Goal: Share content: Share content

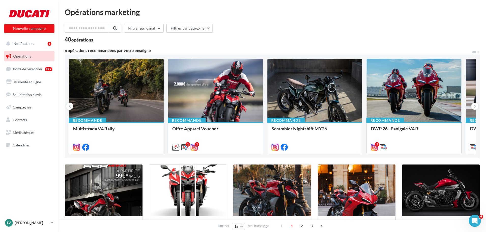
click at [121, 105] on div at bounding box center [116, 91] width 95 height 64
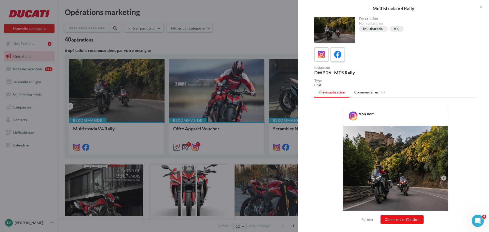
click at [341, 55] on div at bounding box center [337, 54] width 9 height 9
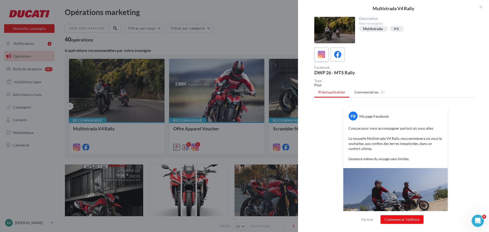
click at [326, 59] on label at bounding box center [321, 54] width 15 height 15
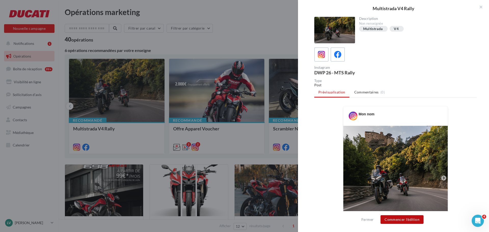
click at [409, 220] on button "Commencer l'édition" at bounding box center [401, 219] width 43 height 9
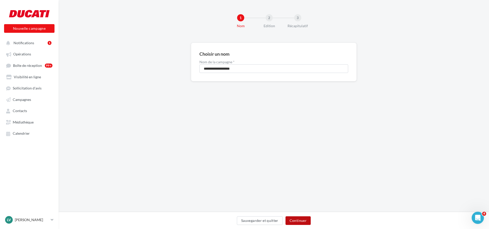
click at [296, 223] on button "Continuer" at bounding box center [297, 221] width 25 height 9
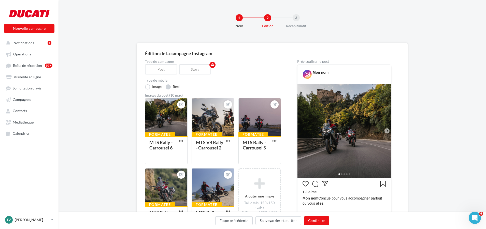
click at [168, 87] on label "Reel" at bounding box center [173, 86] width 14 height 5
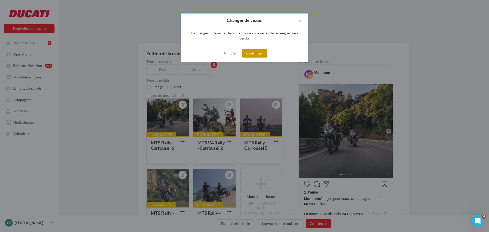
click at [261, 50] on button "Continuer" at bounding box center [254, 53] width 25 height 9
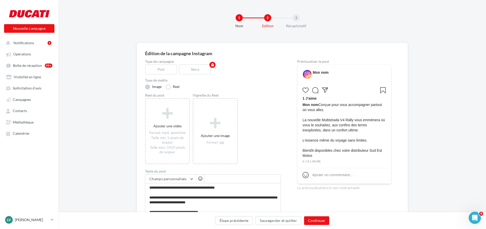
click at [150, 86] on label "Image" at bounding box center [153, 86] width 17 height 5
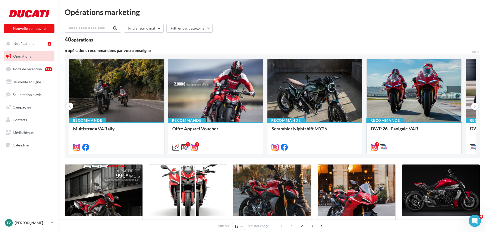
click at [122, 101] on div at bounding box center [116, 91] width 95 height 64
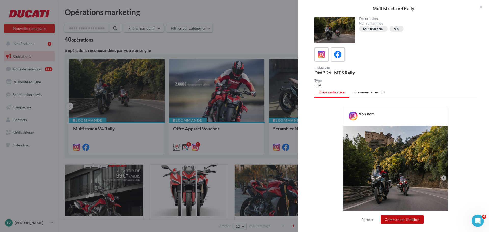
click at [403, 219] on button "Commencer l'édition" at bounding box center [401, 219] width 43 height 9
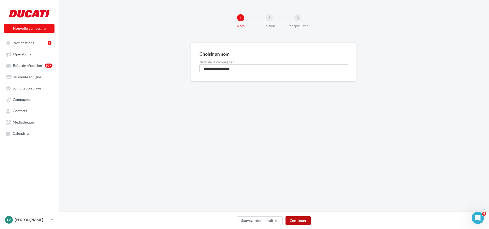
click at [294, 220] on button "Continuer" at bounding box center [297, 221] width 25 height 9
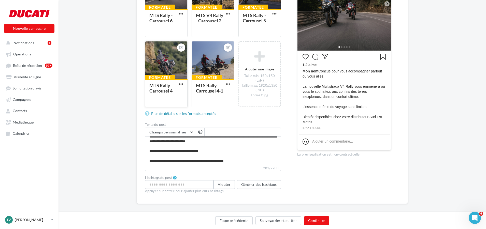
scroll to position [132, 0]
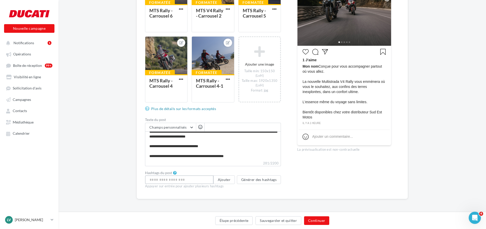
click at [172, 181] on input "text" at bounding box center [179, 180] width 68 height 9
click at [223, 182] on button "Ajouter" at bounding box center [223, 180] width 21 height 9
click at [245, 181] on button "Générer des hashtags" at bounding box center [259, 180] width 44 height 9
click at [167, 182] on input "text" at bounding box center [179, 180] width 68 height 9
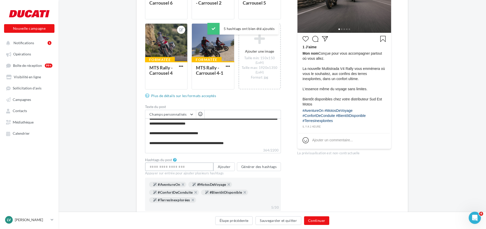
scroll to position [157, 0]
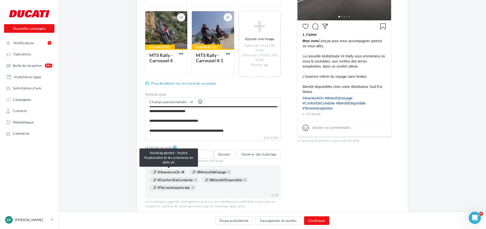
click at [180, 174] on button "button" at bounding box center [180, 174] width 0 height 0
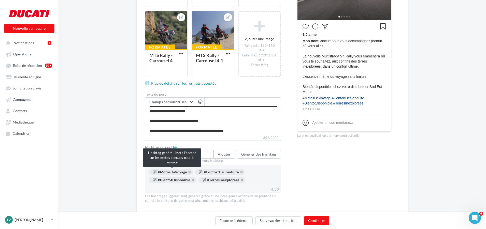
click at [185, 172] on div "#MotosDeVoyage" at bounding box center [171, 172] width 44 height 6
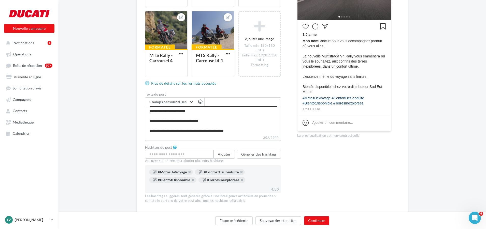
click at [189, 171] on div "#MotosDeVoyage" at bounding box center [171, 172] width 44 height 6
click at [187, 174] on button "button" at bounding box center [187, 174] width 0 height 0
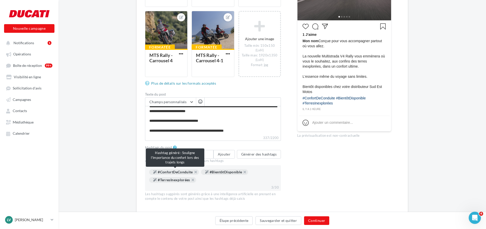
click at [197, 169] on span "#ConfortDeConduite" at bounding box center [174, 172] width 50 height 6
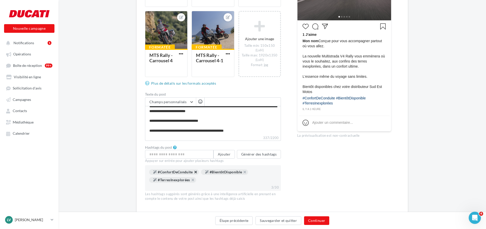
click at [193, 174] on button "button" at bounding box center [193, 174] width 0 height 0
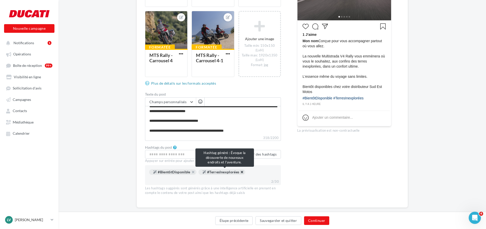
click at [239, 174] on button "button" at bounding box center [239, 174] width 0 height 0
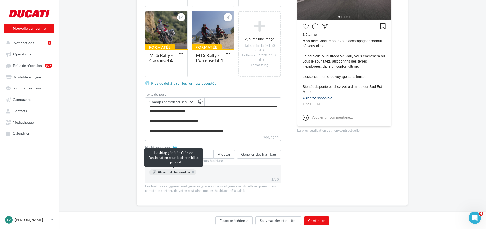
click at [193, 172] on div "#BientôtDisponible" at bounding box center [172, 172] width 47 height 6
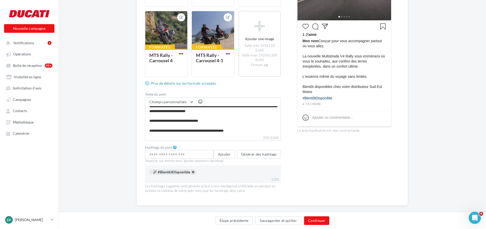
click at [190, 174] on button "button" at bounding box center [190, 174] width 0 height 0
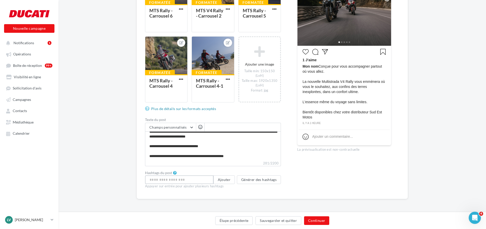
click at [173, 179] on input "text" at bounding box center [179, 180] width 68 height 9
type input "*******"
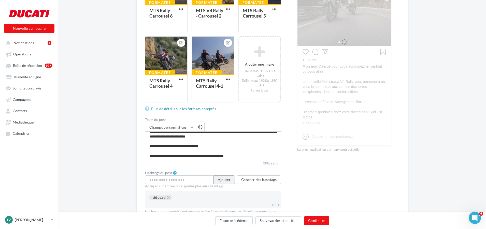
click at [226, 181] on button "Ajouter" at bounding box center [223, 180] width 21 height 9
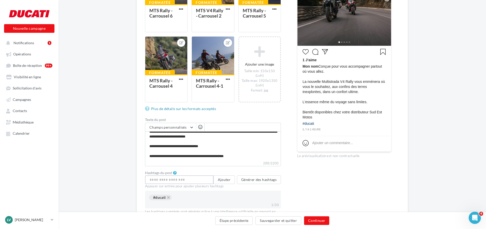
click at [185, 181] on input "text" at bounding box center [179, 180] width 68 height 9
type input "*"
click at [180, 199] on button "button" at bounding box center [180, 199] width 0 height 0
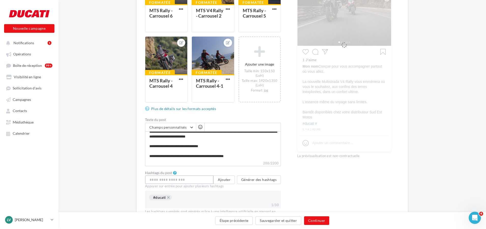
click at [184, 181] on input "text" at bounding box center [179, 180] width 68 height 9
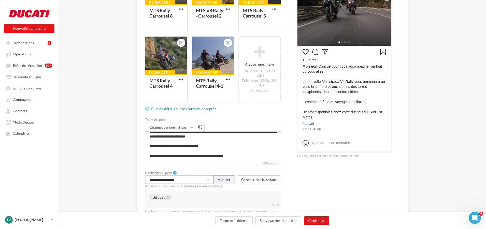
type input "**********"
click at [223, 180] on button "Ajouter" at bounding box center [223, 180] width 21 height 9
click at [190, 182] on input "text" at bounding box center [179, 180] width 68 height 9
type input "**********"
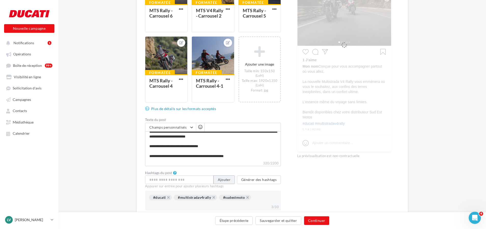
click at [231, 180] on button "Ajouter" at bounding box center [223, 180] width 21 height 9
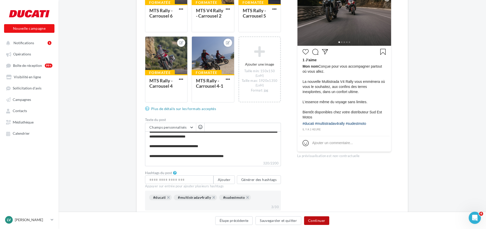
click at [321, 222] on button "Continuer" at bounding box center [316, 221] width 25 height 9
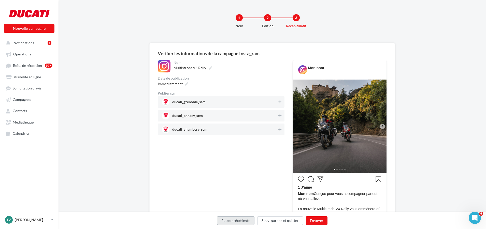
click at [230, 222] on button "Étape précédente" at bounding box center [236, 221] width 38 height 9
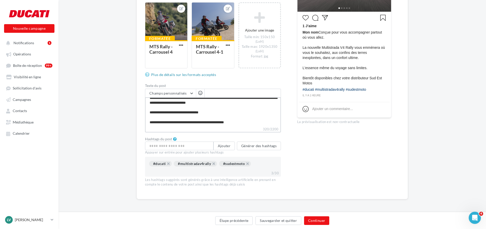
scroll to position [15, 0]
drag, startPoint x: 207, startPoint y: 117, endPoint x: 259, endPoint y: 120, distance: 51.8
click at [259, 120] on textarea "**********" at bounding box center [213, 111] width 136 height 29
type textarea "**********"
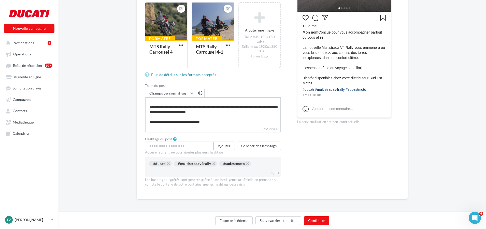
type textarea "**********"
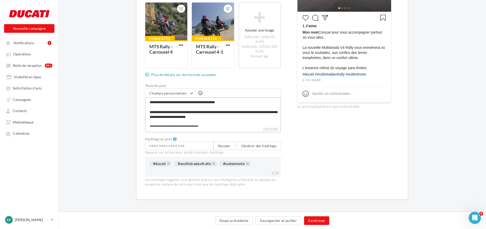
scroll to position [5, 0]
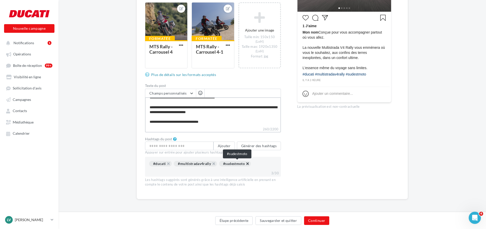
type textarea "**********"
click at [245, 165] on button "button" at bounding box center [245, 165] width 0 height 0
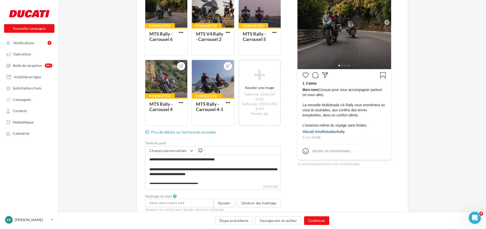
scroll to position [115, 0]
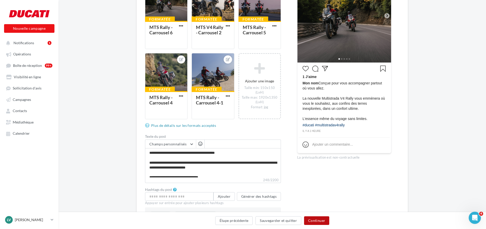
click at [314, 221] on button "Continuer" at bounding box center [316, 221] width 25 height 9
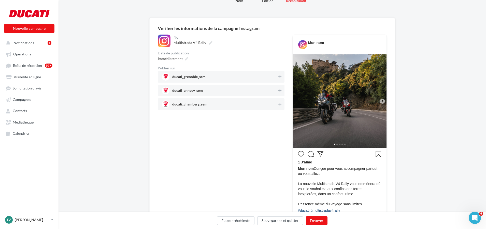
scroll to position [25, 0]
click at [235, 222] on button "Étape précédente" at bounding box center [236, 221] width 38 height 9
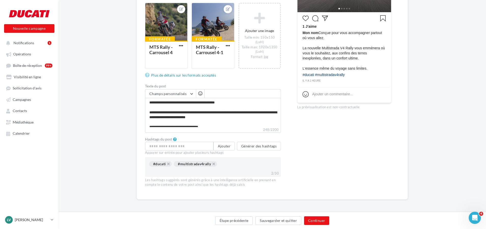
scroll to position [166, 0]
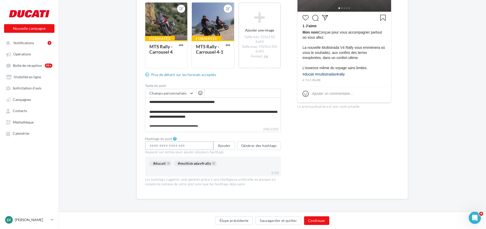
click at [186, 146] on input "text" at bounding box center [179, 145] width 68 height 9
type input "**********"
click at [227, 145] on button "Ajouter" at bounding box center [223, 145] width 21 height 9
click at [311, 222] on button "Continuer" at bounding box center [316, 221] width 25 height 9
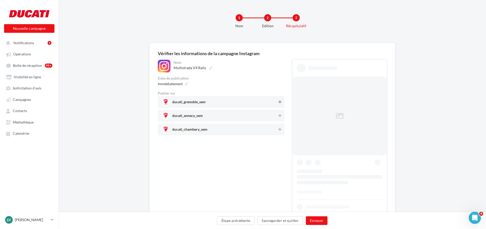
click at [280, 103] on icon at bounding box center [279, 102] width 3 height 4
click at [280, 113] on button at bounding box center [281, 116] width 5 height 6
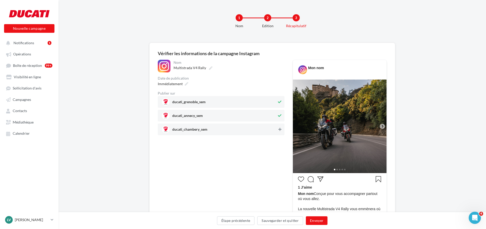
click at [280, 131] on icon at bounding box center [279, 130] width 3 height 4
drag, startPoint x: 320, startPoint y: 223, endPoint x: 665, endPoint y: 100, distance: 366.3
click at [486, 100] on html "Nouvelle campagne Nouvelle campagne Notifications 1 Opérations Boîte de récepti…" at bounding box center [243, 114] width 486 height 229
drag, startPoint x: 324, startPoint y: 221, endPoint x: 350, endPoint y: 191, distance: 39.0
click at [350, 191] on div "**********" at bounding box center [272, 171] width 427 height 257
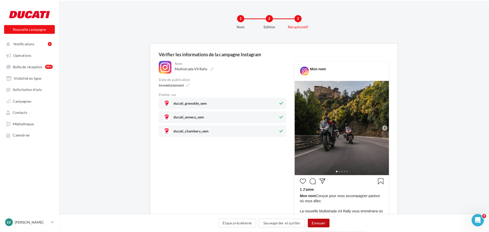
scroll to position [51, 0]
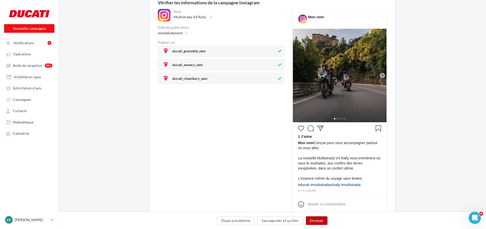
click at [324, 220] on button "Envoyer" at bounding box center [317, 221] width 22 height 9
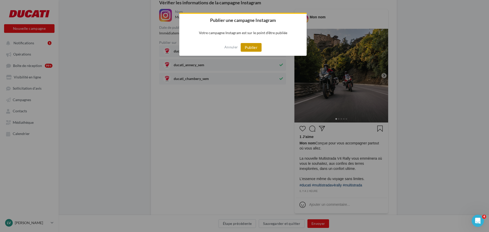
click at [252, 49] on button "Publier" at bounding box center [250, 47] width 21 height 9
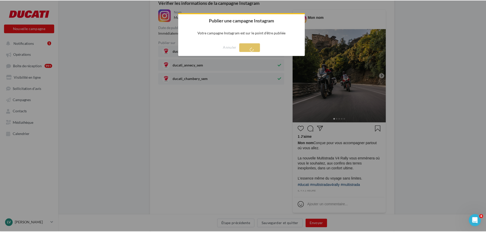
scroll to position [8, 0]
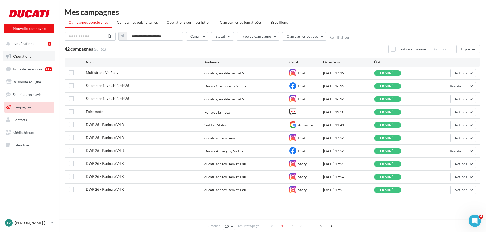
click at [25, 61] on link "Opérations" at bounding box center [29, 56] width 52 height 11
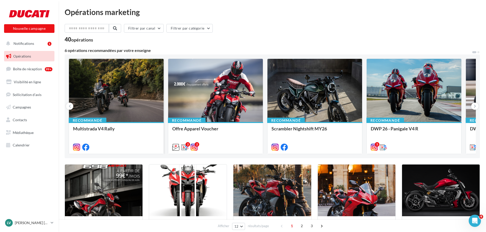
click at [115, 107] on div at bounding box center [116, 91] width 95 height 64
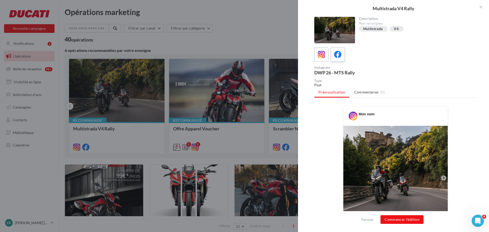
click at [339, 55] on icon at bounding box center [337, 54] width 7 height 7
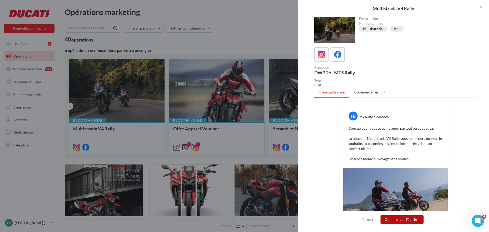
click at [406, 220] on button "Commencer l'édition" at bounding box center [401, 219] width 43 height 9
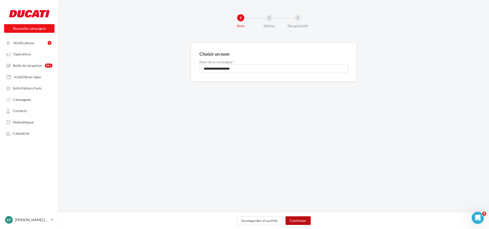
click at [304, 221] on button "Continuer" at bounding box center [297, 221] width 25 height 9
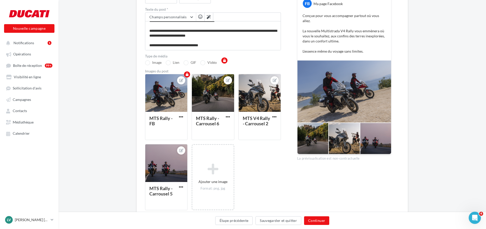
scroll to position [76, 0]
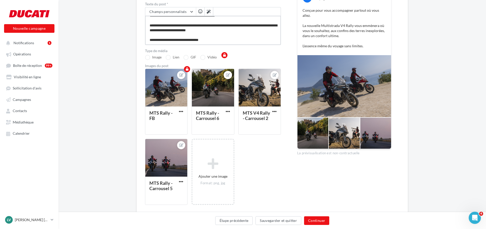
click at [225, 38] on textarea "**********" at bounding box center [213, 30] width 136 height 29
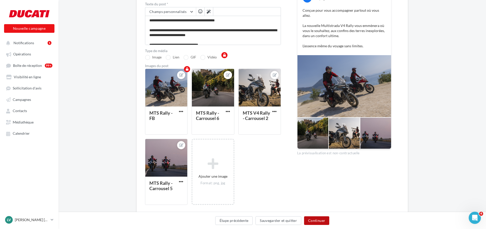
click at [319, 219] on button "Continuer" at bounding box center [316, 221] width 25 height 9
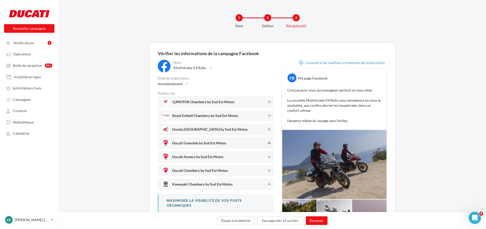
click at [269, 143] on icon at bounding box center [269, 143] width 3 height 4
click at [270, 157] on icon at bounding box center [269, 157] width 3 height 4
click at [268, 170] on icon at bounding box center [269, 171] width 3 height 4
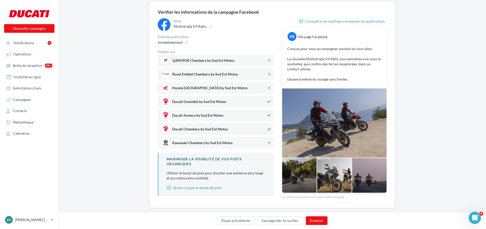
scroll to position [50, 0]
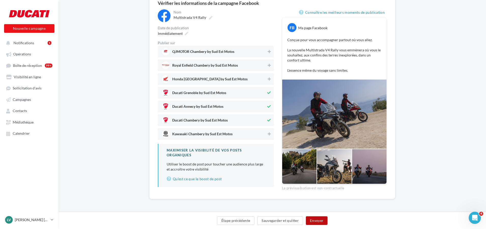
click at [317, 221] on button "Envoyer" at bounding box center [317, 221] width 22 height 9
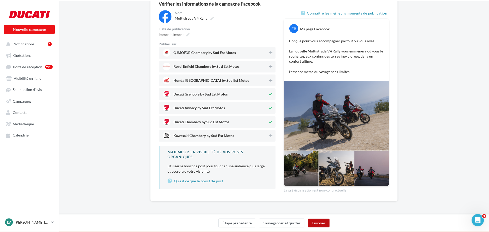
scroll to position [48, 0]
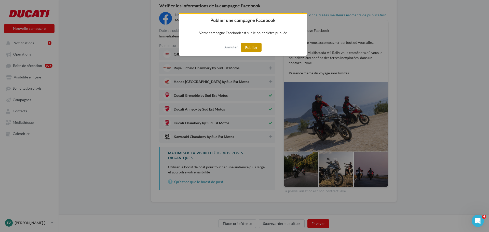
click at [259, 50] on button "Publier" at bounding box center [250, 47] width 21 height 9
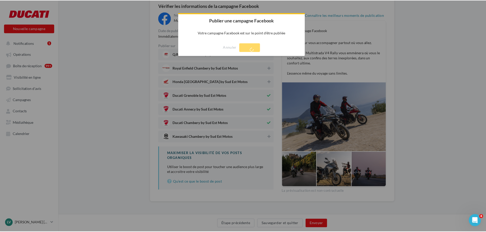
scroll to position [8, 0]
